Goal: Information Seeking & Learning: Learn about a topic

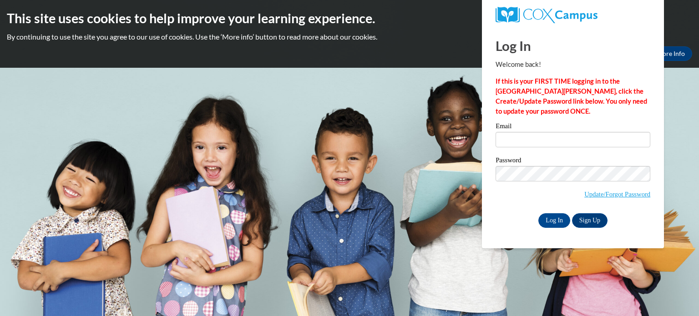
click at [517, 148] on div "Email" at bounding box center [572, 138] width 155 height 31
type input "[EMAIL_ADDRESS][DOMAIN_NAME]"
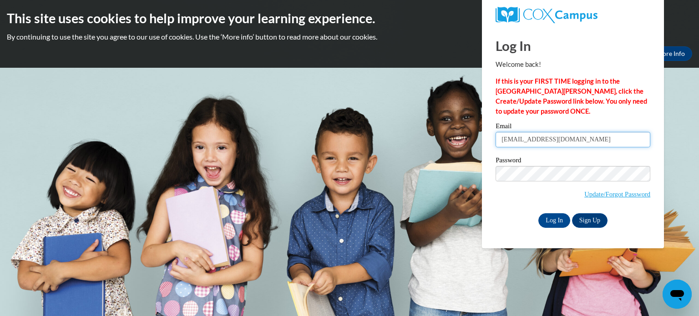
click at [517, 140] on input "[EMAIL_ADDRESS][DOMAIN_NAME]" at bounding box center [572, 139] width 155 height 15
click at [554, 228] on input "Log In" at bounding box center [554, 220] width 32 height 15
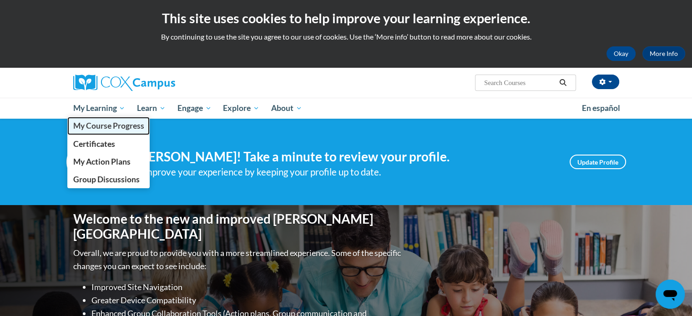
click at [104, 127] on span "My Course Progress" at bounding box center [108, 126] width 71 height 10
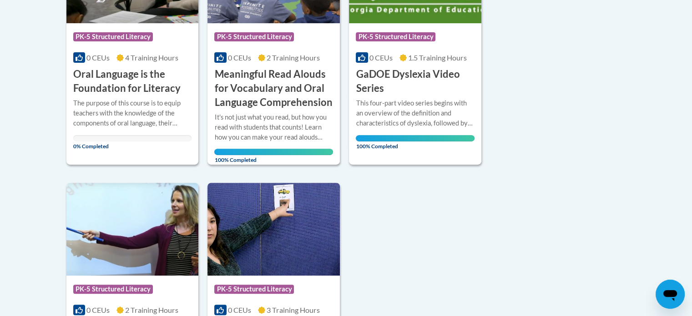
scroll to position [295, 0]
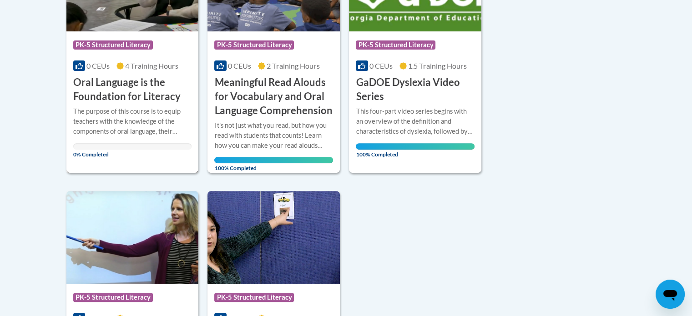
click at [147, 104] on h3 "Oral Language is the Foundation for Literacy" at bounding box center [132, 90] width 119 height 28
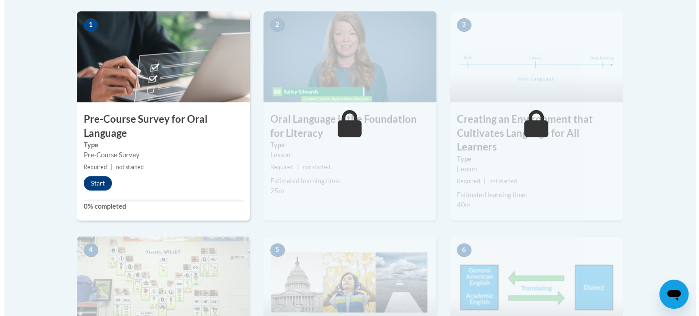
scroll to position [295, 0]
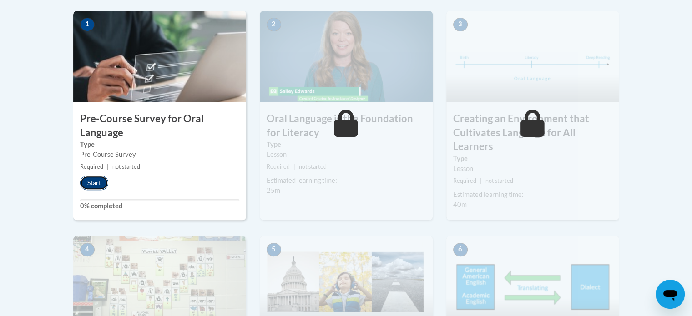
click at [94, 190] on button "Start" at bounding box center [94, 183] width 28 height 15
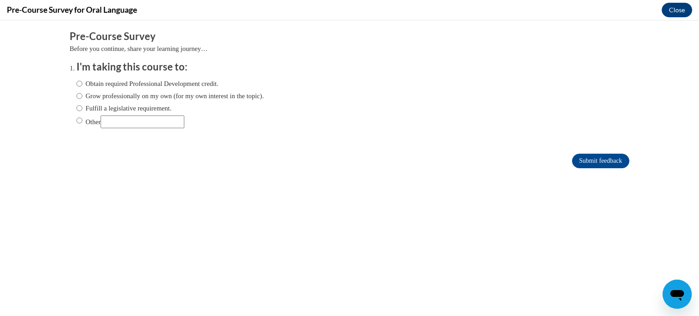
scroll to position [0, 0]
click at [76, 83] on input "Obtain required Professional Development credit." at bounding box center [79, 84] width 6 height 10
radio input "true"
click at [577, 159] on input "Submit feedback" at bounding box center [600, 161] width 57 height 15
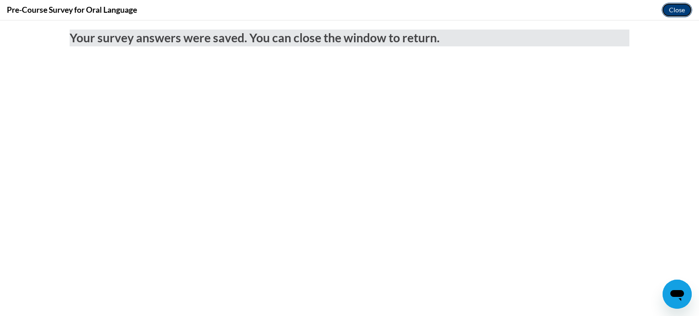
click at [675, 12] on button "Close" at bounding box center [676, 10] width 30 height 15
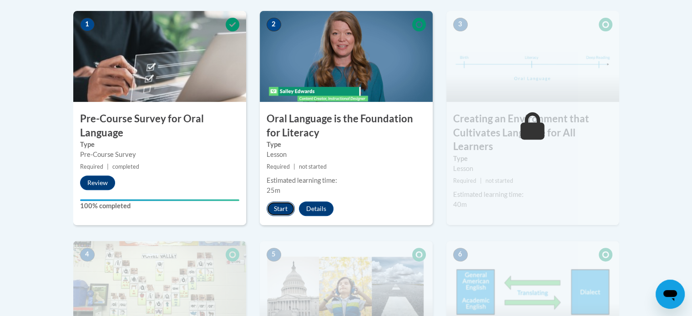
click at [277, 216] on button "Start" at bounding box center [281, 209] width 28 height 15
